Goal: Communication & Community: Share content

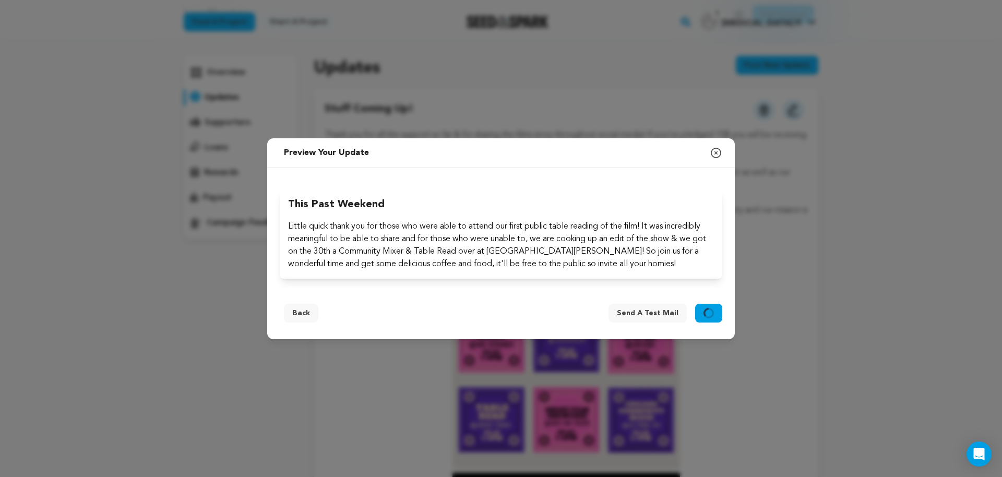
scroll to position [53, 0]
click at [714, 151] on icon "button" at bounding box center [716, 153] width 13 height 13
click at [296, 320] on button "Back" at bounding box center [301, 313] width 34 height 19
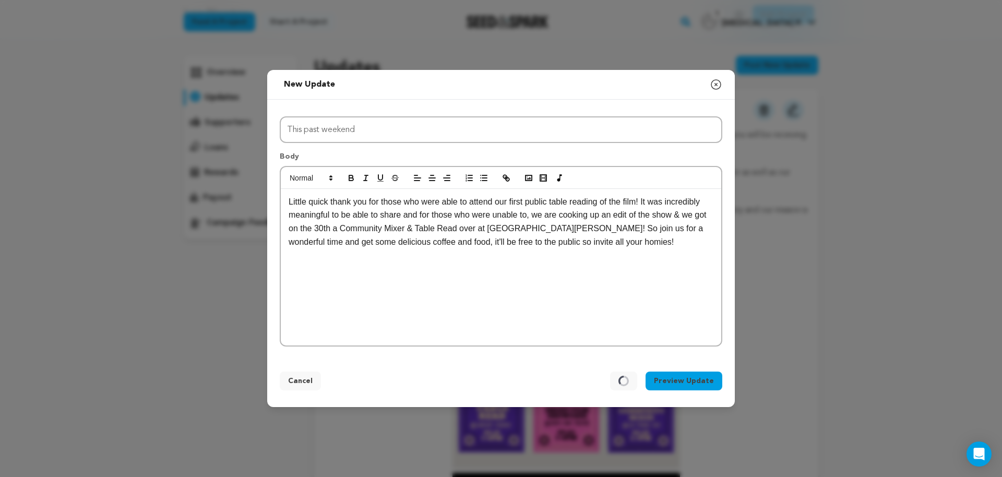
click at [664, 378] on button "Preview Update" at bounding box center [684, 381] width 77 height 19
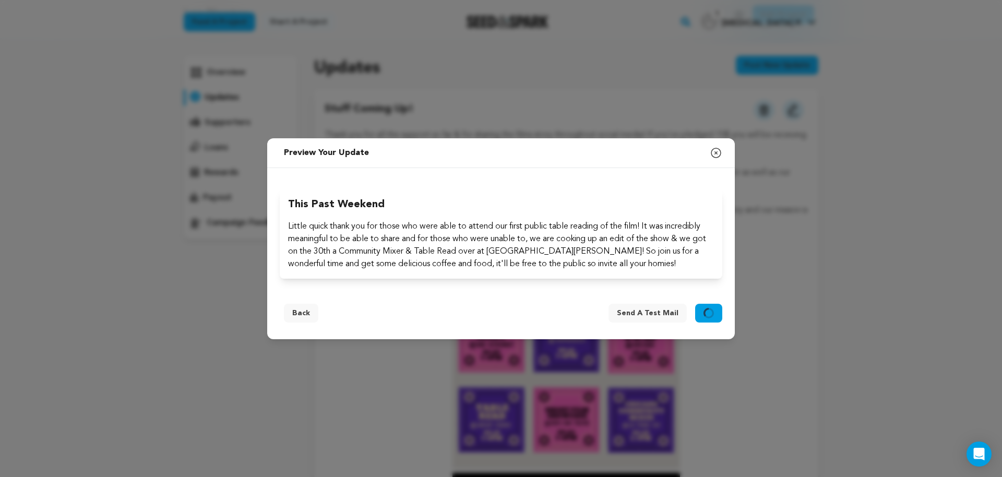
click at [720, 316] on button "Send it out" at bounding box center [708, 313] width 27 height 19
drag, startPoint x: 720, startPoint y: 316, endPoint x: 718, endPoint y: 288, distance: 28.3
click at [720, 316] on button "Send it out" at bounding box center [708, 313] width 27 height 19
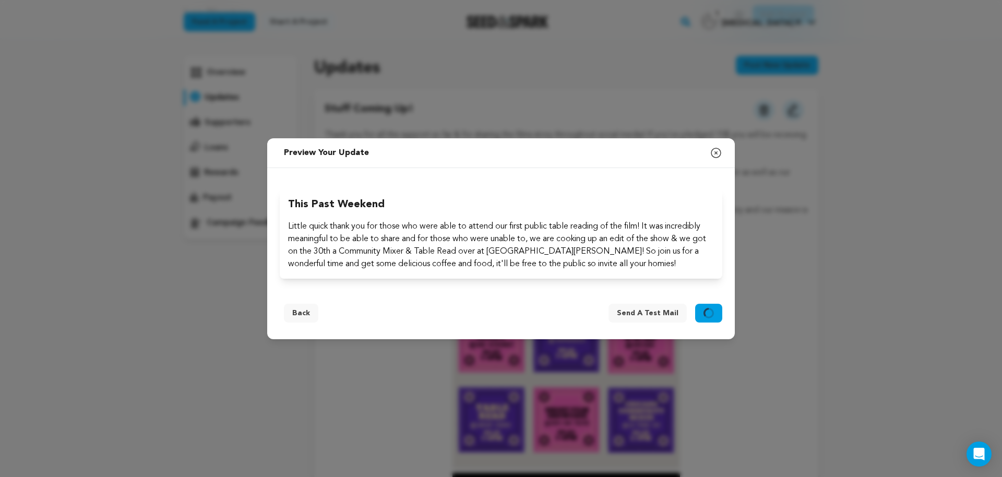
click at [717, 138] on div "New update Preview your update Close modal Title This past weekend Body This pa…" at bounding box center [501, 238] width 1002 height 477
click at [717, 156] on icon "button" at bounding box center [716, 153] width 13 height 13
click at [304, 311] on button "Back" at bounding box center [301, 313] width 34 height 19
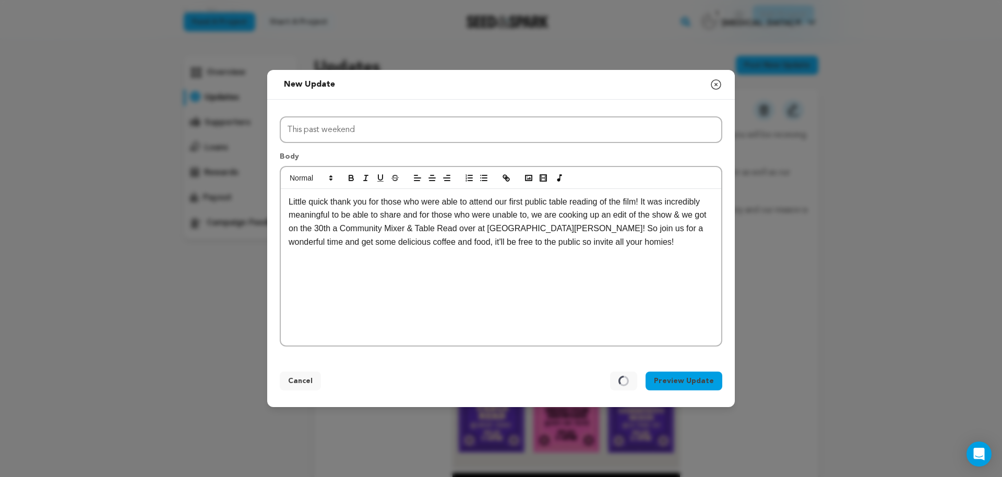
click at [462, 257] on div "Little quick thank you for those who were able to attend our first public table…" at bounding box center [501, 267] width 440 height 157
click at [304, 385] on button "Cancel" at bounding box center [300, 381] width 41 height 19
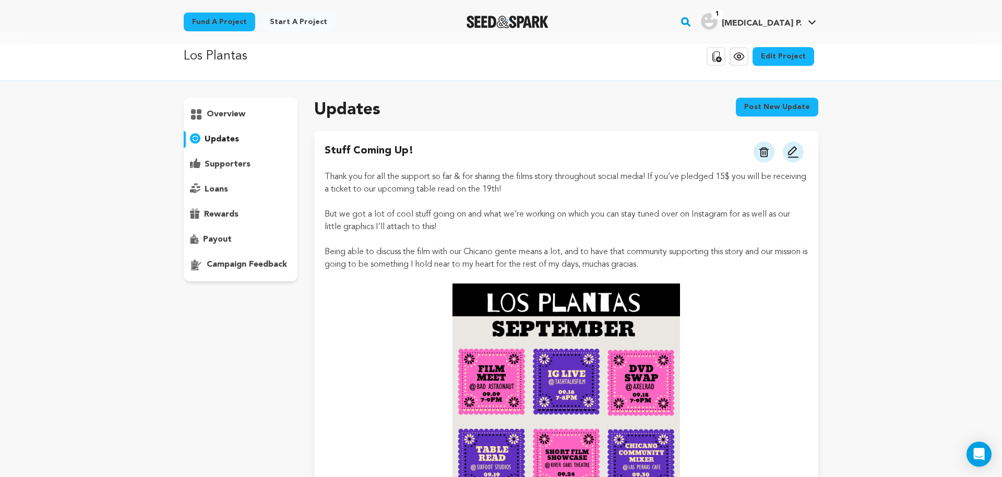
scroll to position [0, 0]
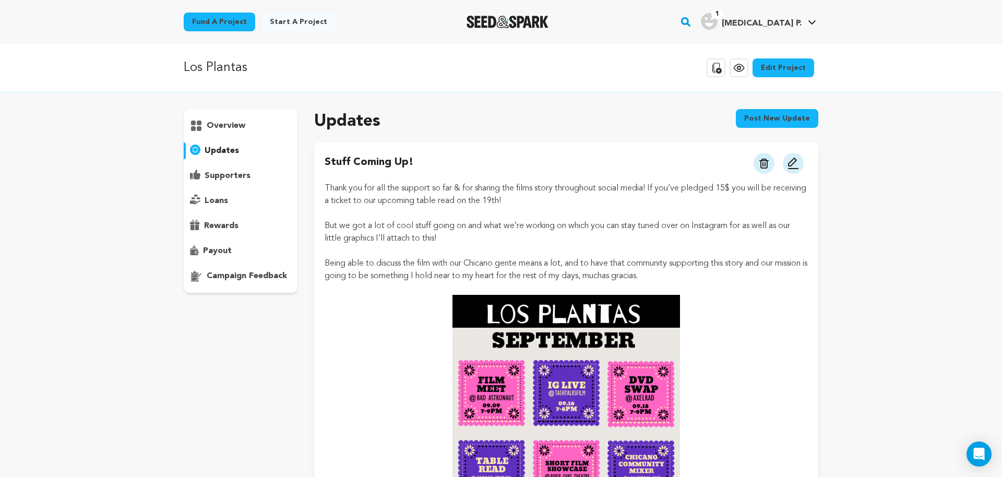
click at [749, 112] on button "Post new update" at bounding box center [777, 118] width 82 height 19
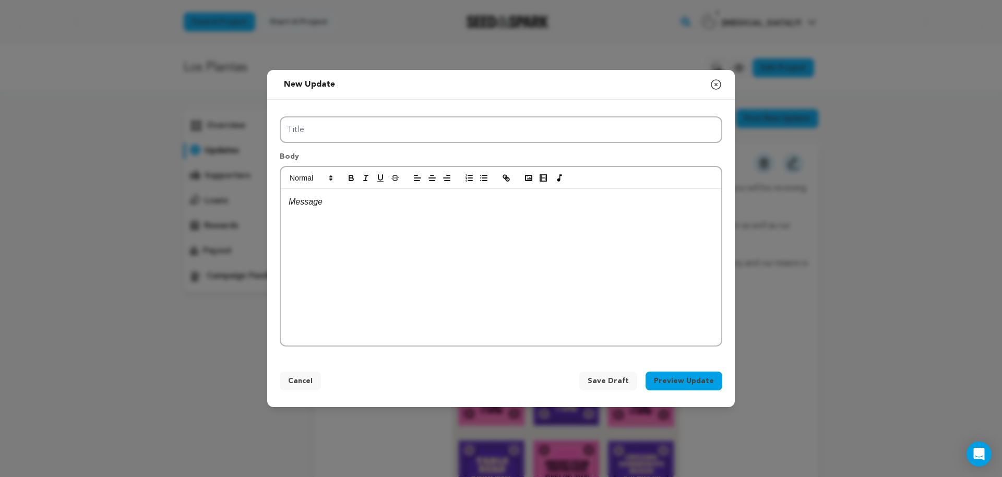
drag, startPoint x: 508, startPoint y: 256, endPoint x: 498, endPoint y: 259, distance: 10.4
click at [508, 257] on div at bounding box center [501, 267] width 440 height 157
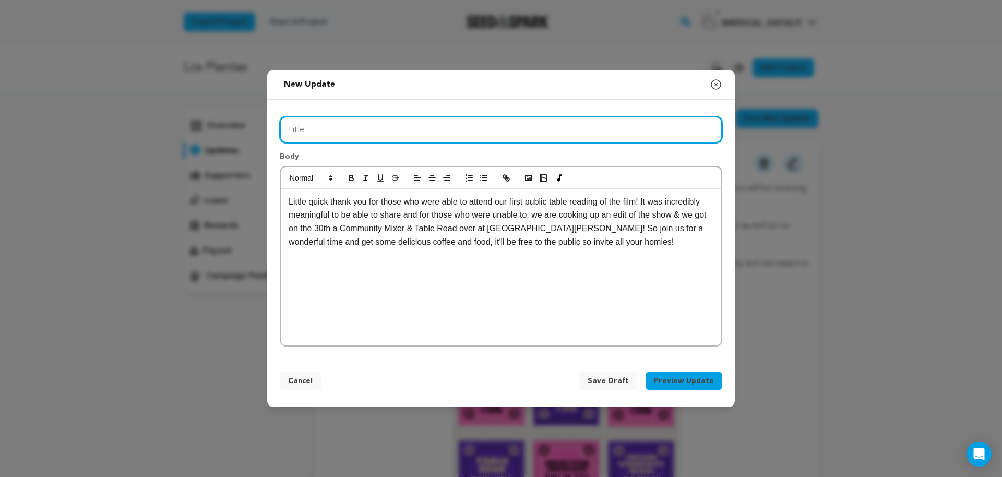
click at [416, 117] on input "Title" at bounding box center [501, 129] width 443 height 27
click at [396, 133] on input "This" at bounding box center [501, 129] width 443 height 27
click at [389, 132] on input "This past weekend" at bounding box center [501, 129] width 443 height 27
type input "This past weekend was special"
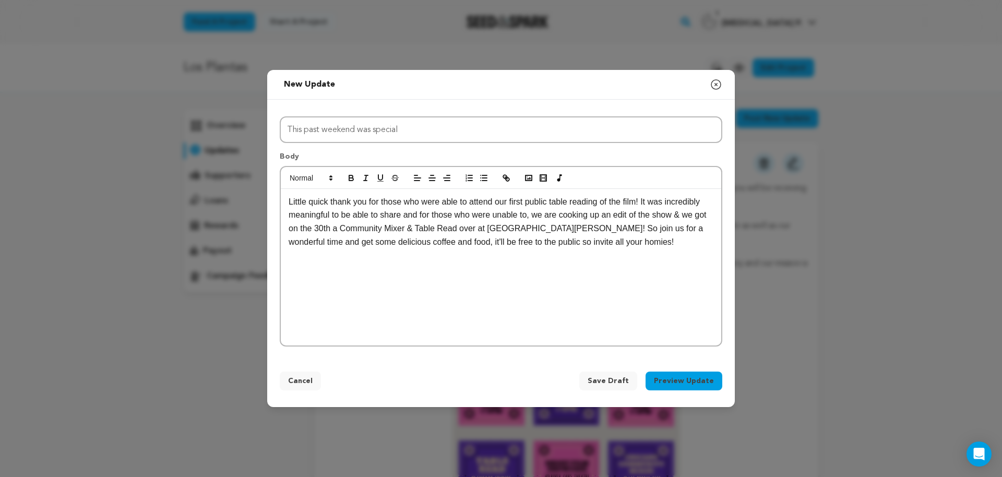
click at [695, 385] on button "Preview Update" at bounding box center [684, 381] width 77 height 19
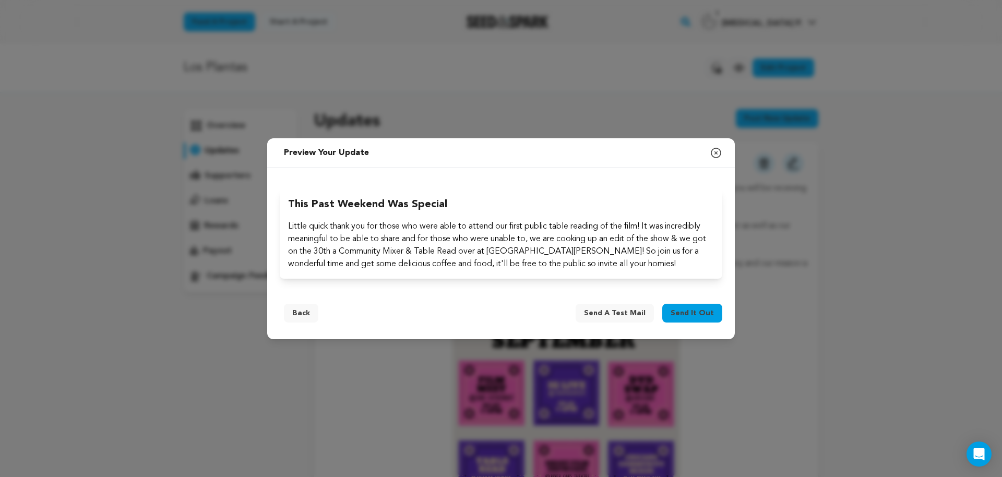
click at [686, 315] on span "Send it out" at bounding box center [692, 313] width 43 height 10
click at [716, 149] on icon "button" at bounding box center [716, 153] width 13 height 13
click at [290, 317] on button "Back" at bounding box center [301, 313] width 34 height 19
